Goal: Information Seeking & Learning: Check status

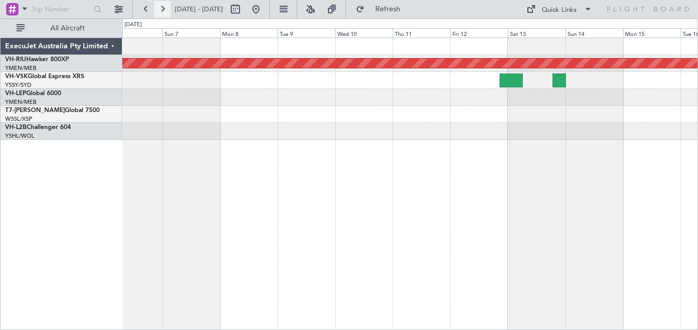
click at [167, 10] on button at bounding box center [162, 9] width 16 height 16
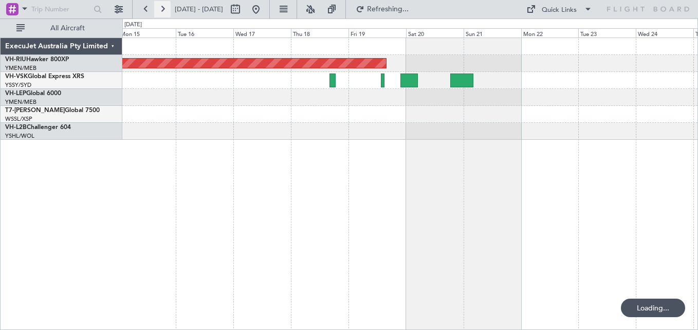
click at [167, 10] on button at bounding box center [162, 9] width 16 height 16
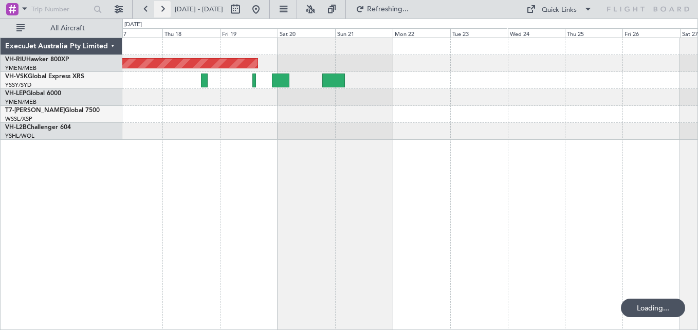
click at [167, 10] on button at bounding box center [162, 9] width 16 height 16
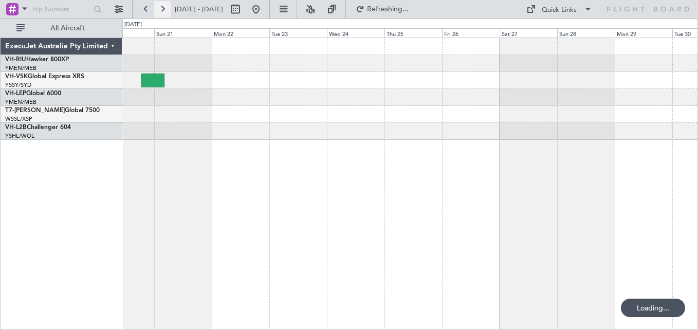
click at [167, 10] on button at bounding box center [162, 9] width 16 height 16
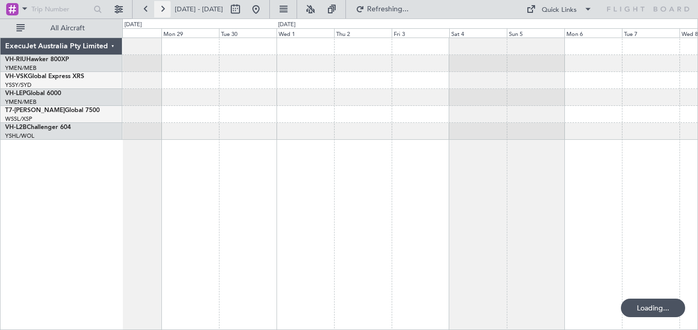
click at [167, 10] on button at bounding box center [162, 9] width 16 height 16
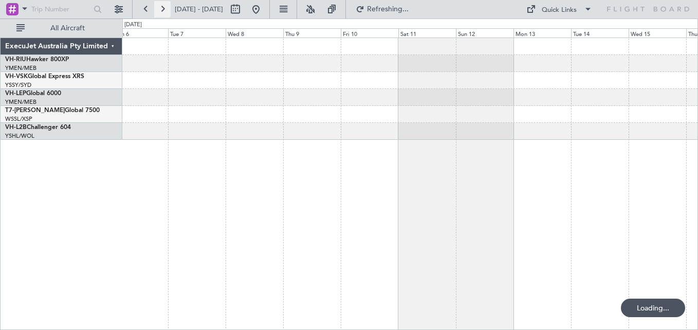
click at [167, 10] on button at bounding box center [162, 9] width 16 height 16
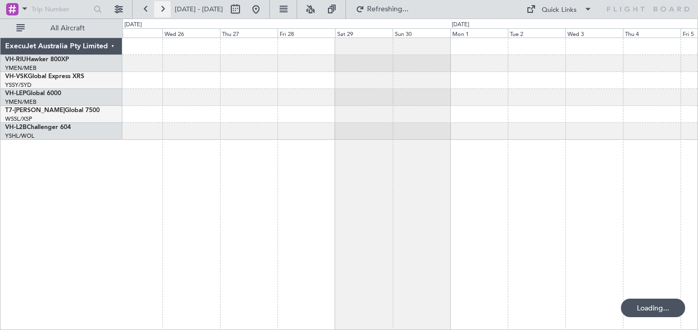
click at [167, 10] on button at bounding box center [162, 9] width 16 height 16
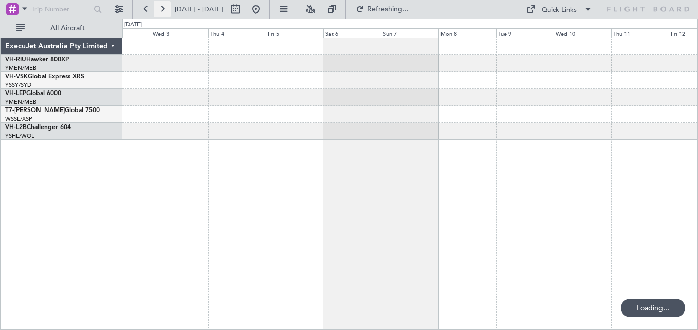
click at [167, 10] on button at bounding box center [162, 9] width 16 height 16
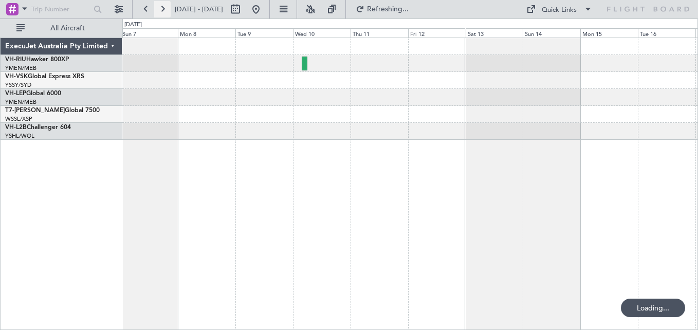
click at [167, 10] on button at bounding box center [162, 9] width 16 height 16
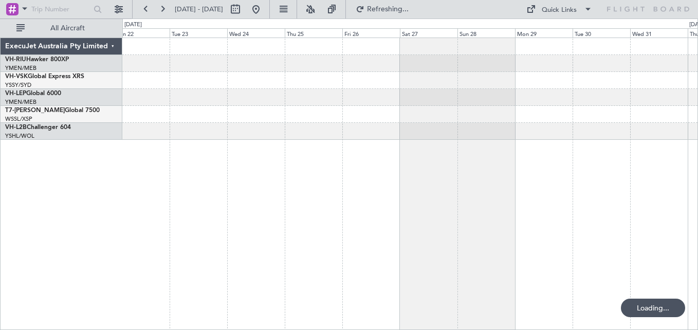
click at [623, 123] on div at bounding box center [410, 89] width 576 height 102
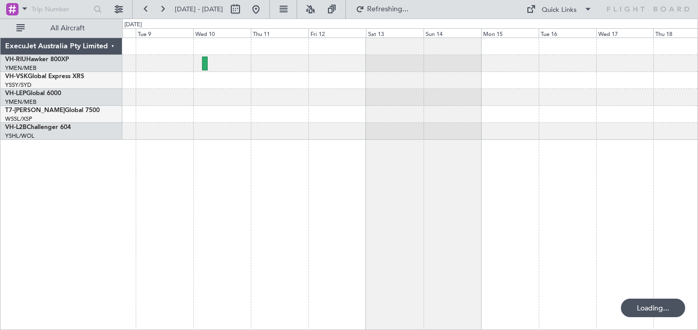
click at [486, 106] on div at bounding box center [410, 89] width 576 height 102
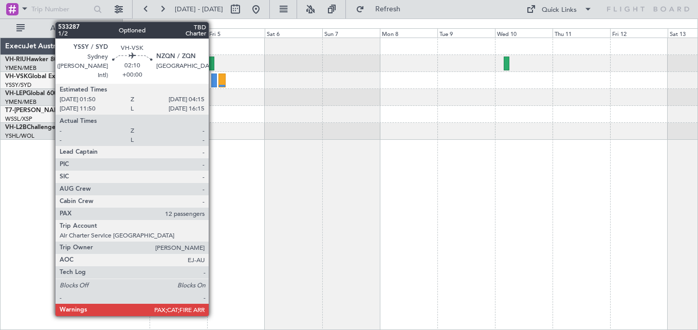
click at [213, 81] on div at bounding box center [214, 81] width 6 height 14
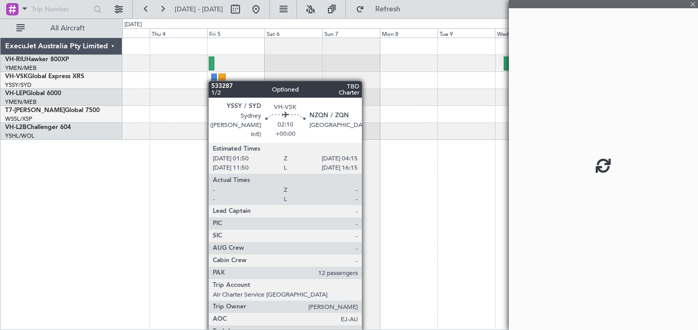
click at [213, 81] on div at bounding box center [214, 81] width 6 height 14
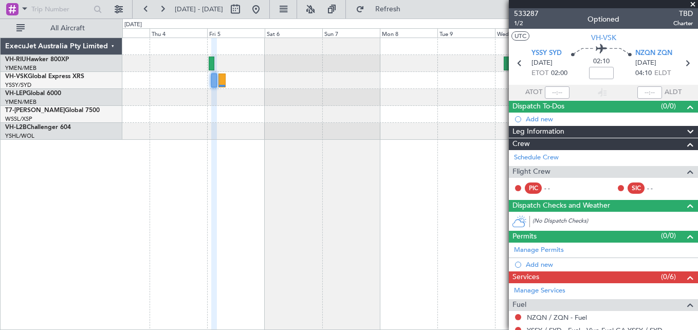
click at [693, 3] on span at bounding box center [693, 4] width 10 height 9
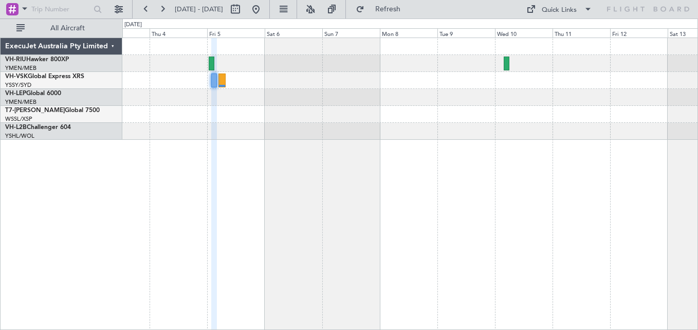
type input "0"
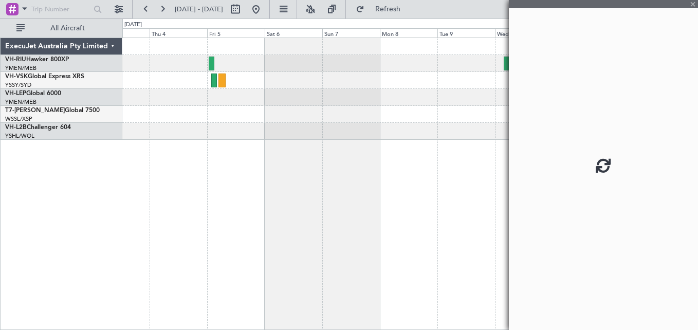
click at [213, 82] on div at bounding box center [214, 81] width 6 height 14
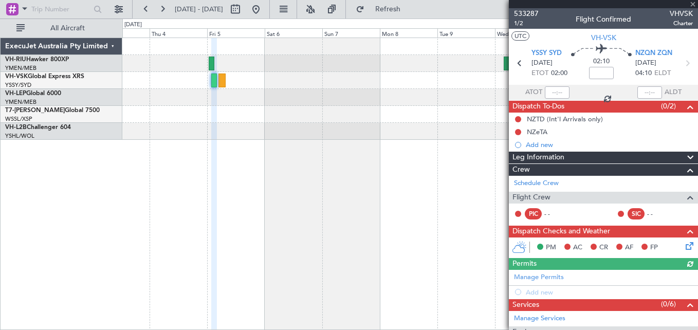
click at [694, 2] on div at bounding box center [603, 4] width 189 height 8
click at [694, 3] on div at bounding box center [603, 4] width 189 height 8
click at [692, 4] on div at bounding box center [603, 4] width 189 height 8
click at [384, 98] on div at bounding box center [410, 97] width 576 height 17
click at [294, 204] on div at bounding box center [410, 184] width 576 height 293
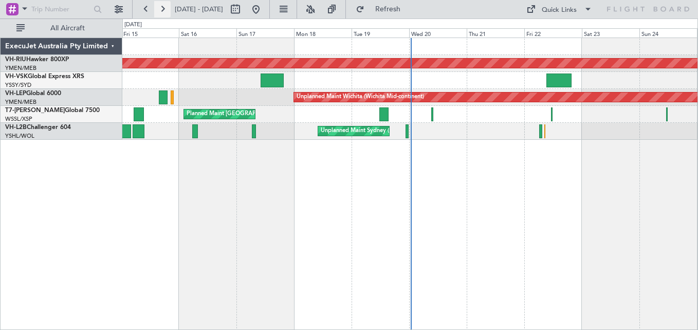
click at [163, 10] on button at bounding box center [162, 9] width 16 height 16
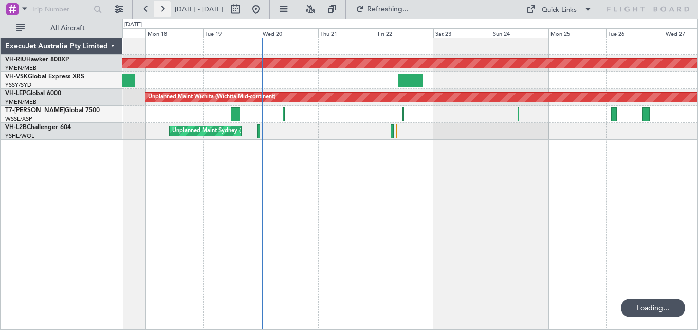
click at [163, 10] on button at bounding box center [162, 9] width 16 height 16
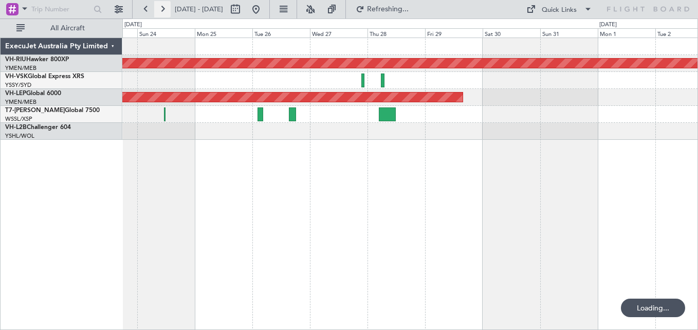
click at [163, 10] on button at bounding box center [162, 9] width 16 height 16
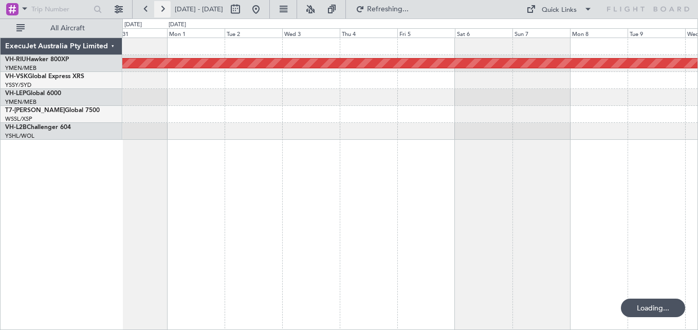
click at [163, 10] on button at bounding box center [162, 9] width 16 height 16
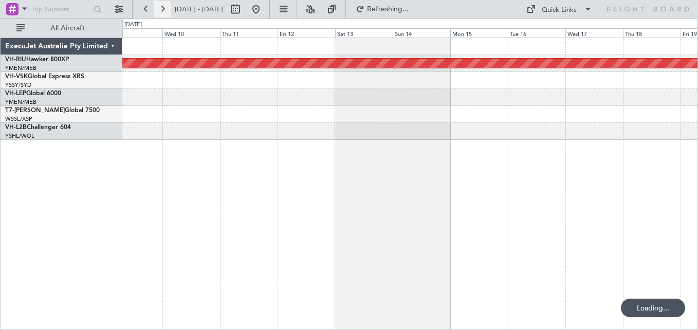
click at [163, 10] on button at bounding box center [162, 9] width 16 height 16
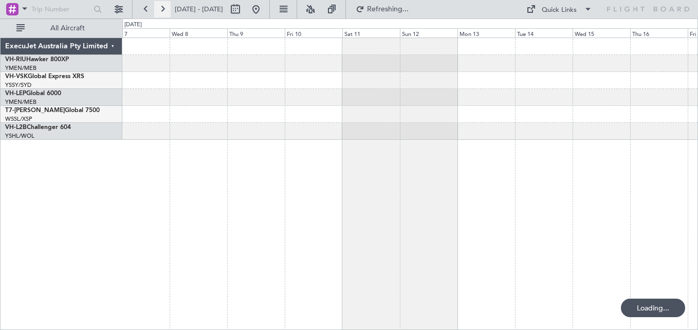
click at [163, 10] on button at bounding box center [162, 9] width 16 height 16
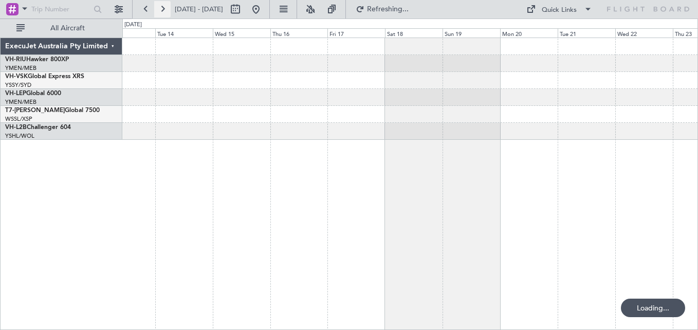
click at [163, 10] on button at bounding box center [162, 9] width 16 height 16
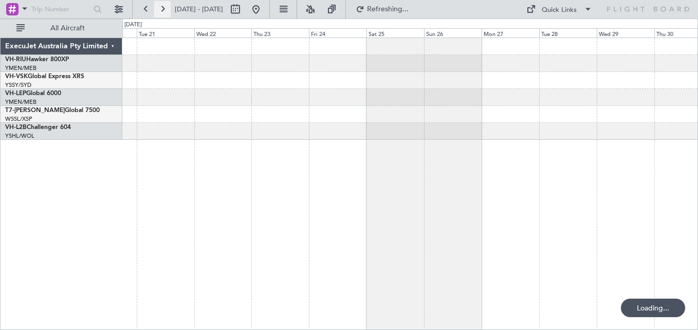
click at [163, 10] on button at bounding box center [162, 9] width 16 height 16
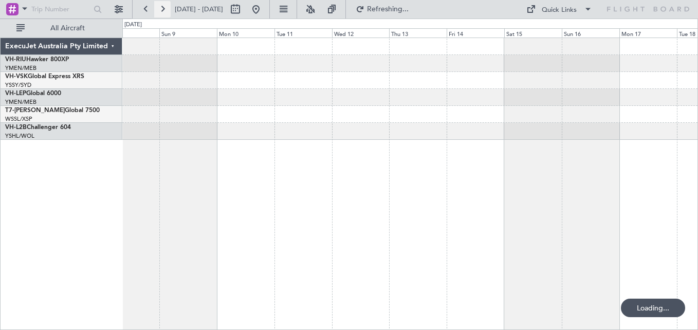
click at [163, 10] on button at bounding box center [162, 9] width 16 height 16
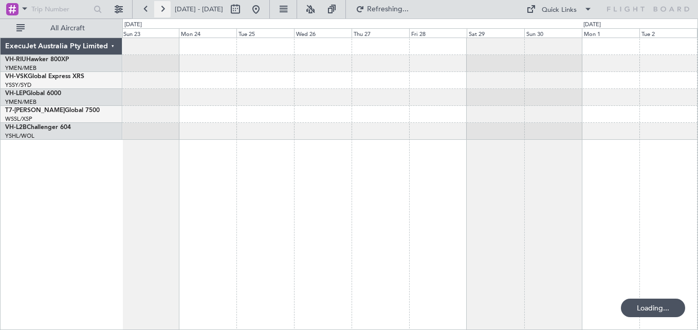
click at [163, 10] on button at bounding box center [162, 9] width 16 height 16
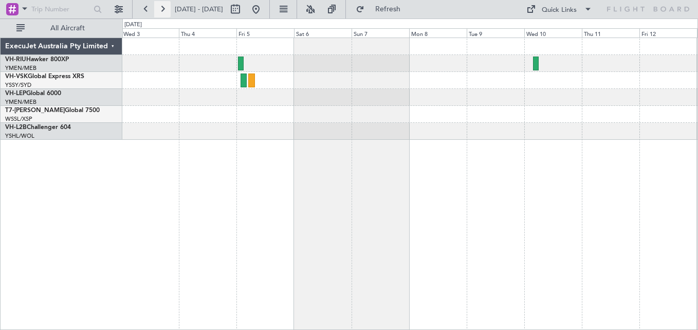
click at [166, 10] on button at bounding box center [162, 9] width 16 height 16
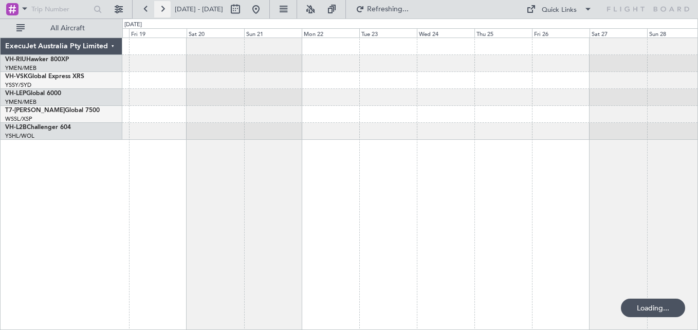
click at [166, 10] on button at bounding box center [162, 9] width 16 height 16
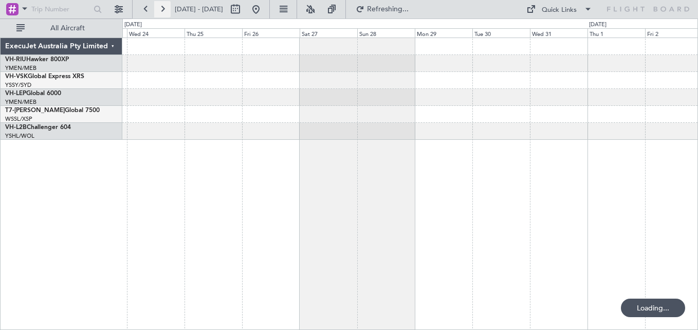
click at [166, 10] on button at bounding box center [162, 9] width 16 height 16
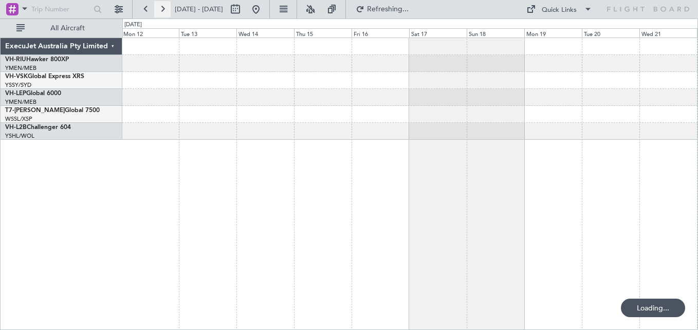
click at [166, 10] on button at bounding box center [162, 9] width 16 height 16
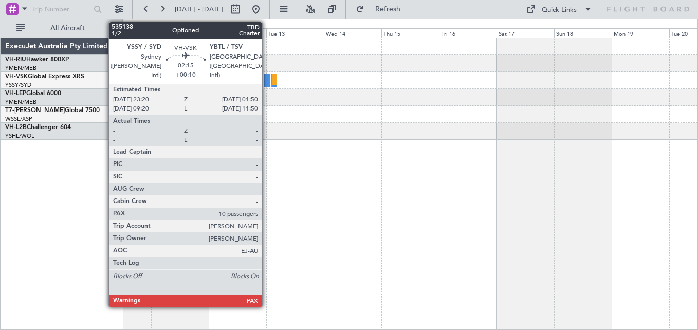
click at [267, 83] on div at bounding box center [267, 81] width 6 height 14
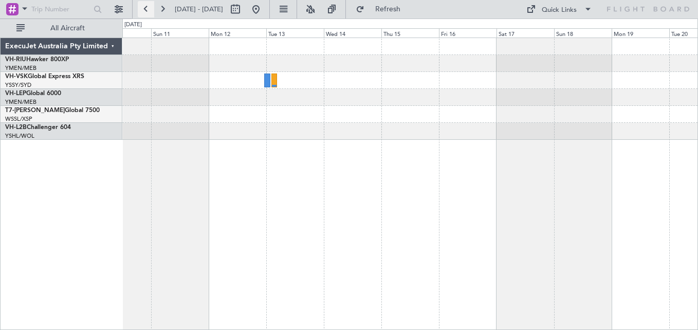
click at [141, 7] on button at bounding box center [146, 9] width 16 height 16
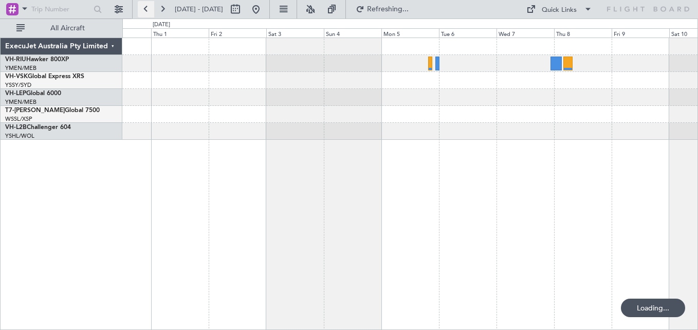
click at [142, 7] on button at bounding box center [146, 9] width 16 height 16
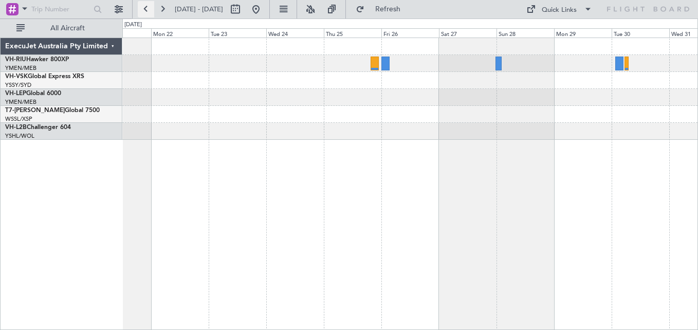
click at [142, 7] on button at bounding box center [146, 9] width 16 height 16
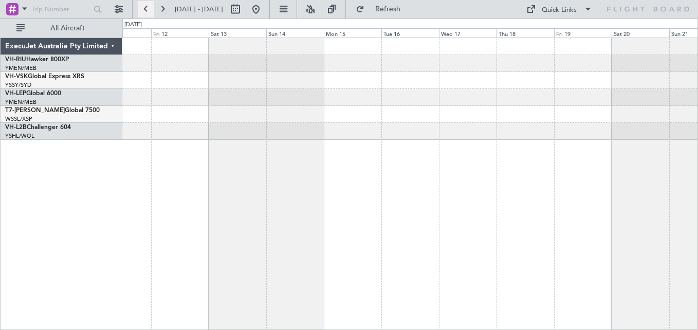
click at [147, 9] on button at bounding box center [146, 9] width 16 height 16
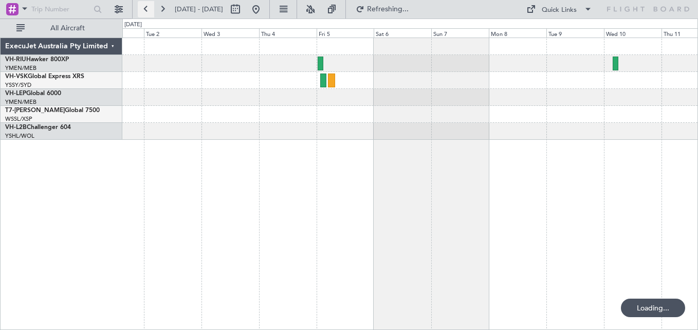
click at [147, 9] on button at bounding box center [146, 9] width 16 height 16
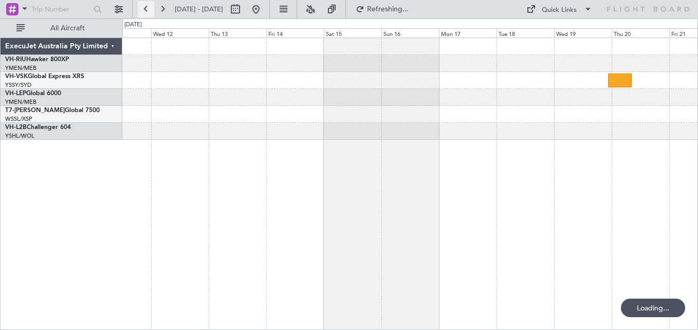
click at [147, 9] on button at bounding box center [146, 9] width 16 height 16
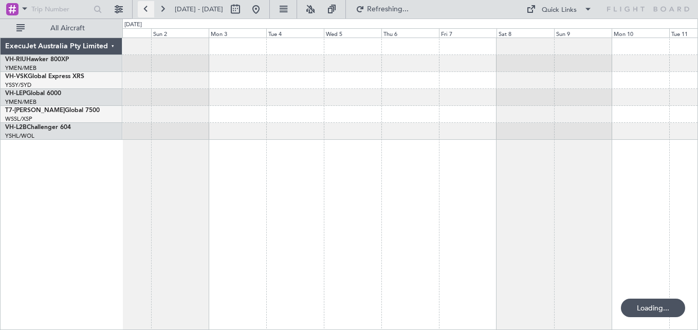
click at [147, 9] on button at bounding box center [146, 9] width 16 height 16
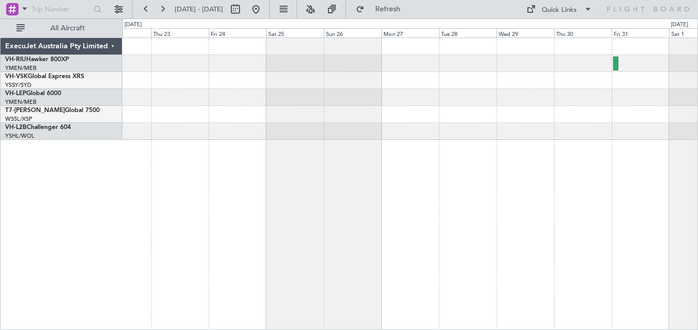
click at [644, 182] on div at bounding box center [410, 184] width 576 height 293
click at [145, 4] on button at bounding box center [146, 9] width 16 height 16
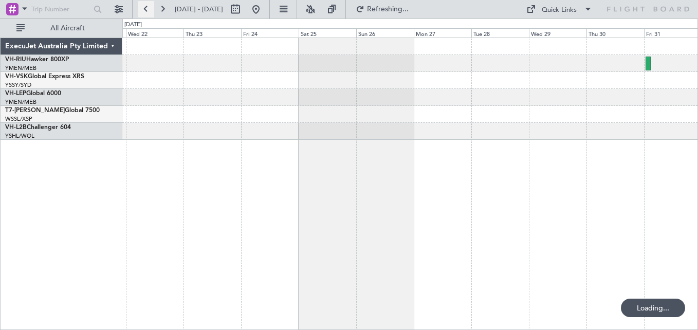
click at [145, 4] on button at bounding box center [146, 9] width 16 height 16
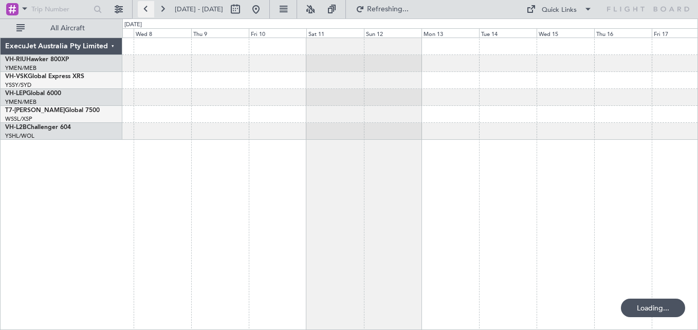
click at [145, 4] on button at bounding box center [146, 9] width 16 height 16
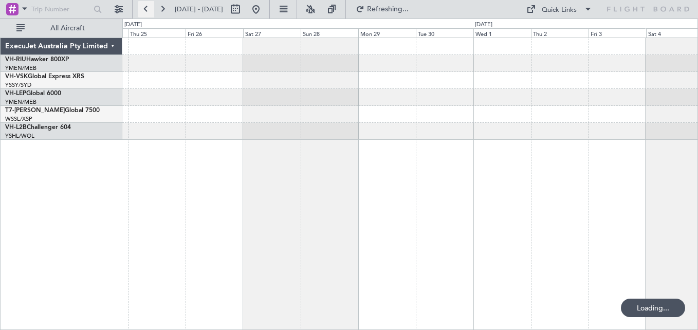
click at [145, 4] on button at bounding box center [146, 9] width 16 height 16
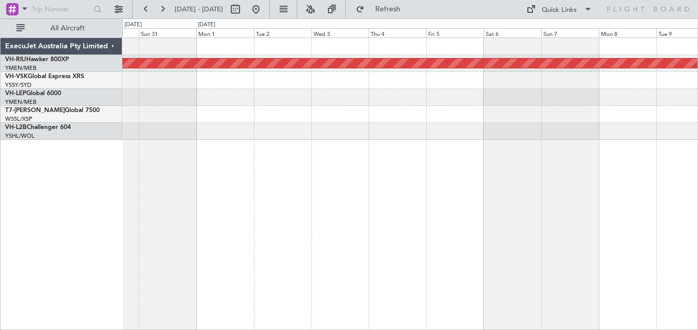
click at [575, 100] on div "Planned Maint [GEOGRAPHIC_DATA] ([GEOGRAPHIC_DATA]) Unplanned Maint Wichita (Wi…" at bounding box center [410, 89] width 576 height 102
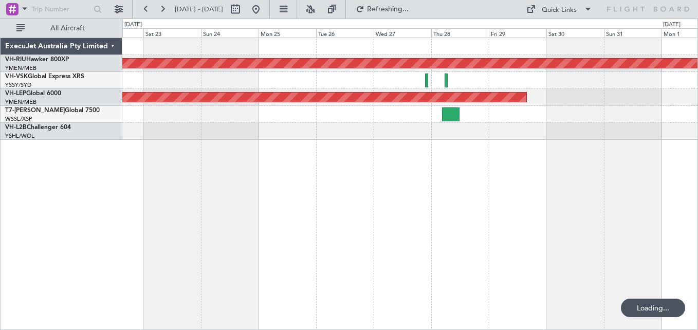
click at [367, 80] on div at bounding box center [410, 80] width 576 height 17
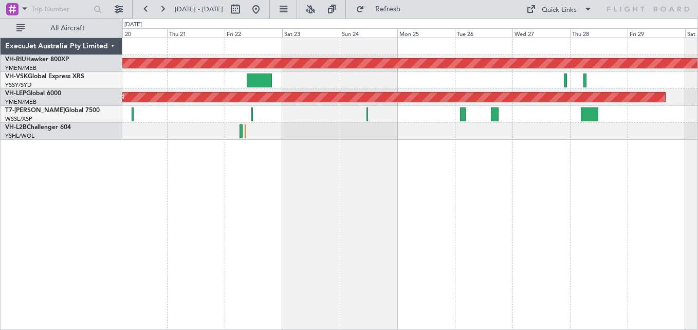
click at [419, 86] on div at bounding box center [410, 80] width 576 height 17
